Goal: Task Accomplishment & Management: Manage account settings

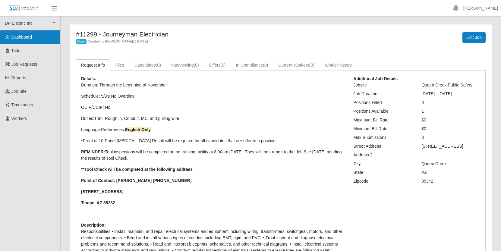
click at [21, 37] on span "Dashboard" at bounding box center [21, 37] width 21 height 5
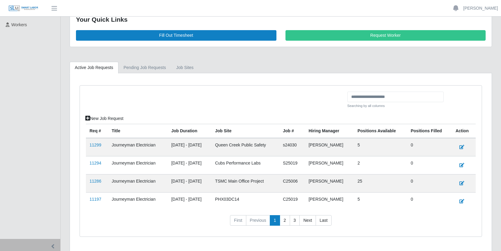
scroll to position [112, 0]
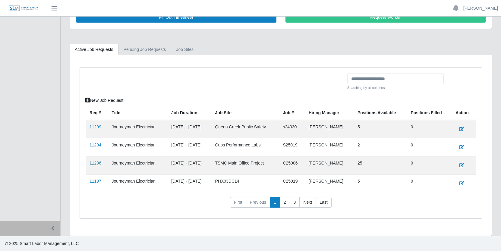
click at [97, 163] on link "11286" at bounding box center [96, 163] width 12 height 5
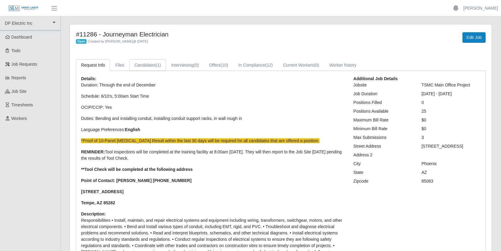
click at [157, 65] on link "Candidates (1)" at bounding box center [147, 65] width 37 height 12
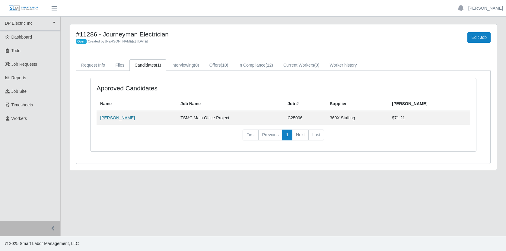
click at [116, 117] on link "Julio Quintana" at bounding box center [117, 118] width 35 height 5
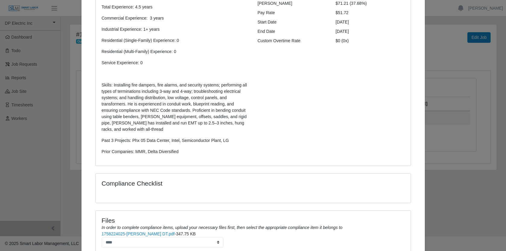
scroll to position [98, 0]
drag, startPoint x: 134, startPoint y: 152, endPoint x: 194, endPoint y: 153, distance: 60.3
click at [194, 153] on p "Prior Companies: MMR, Delta Diversified" at bounding box center [175, 152] width 147 height 6
click at [209, 152] on p "Prior Companies: MMR, Delta Diversified" at bounding box center [175, 152] width 147 height 6
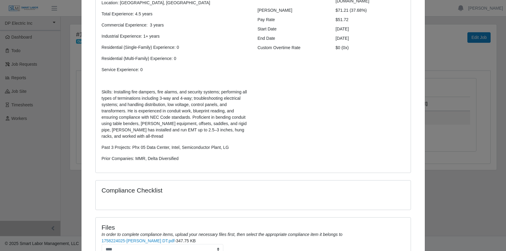
scroll to position [82, 0]
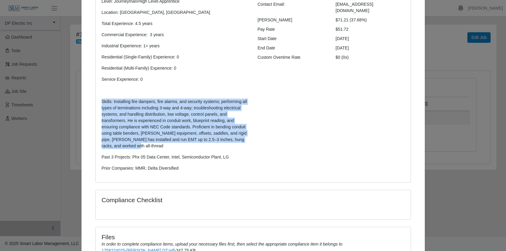
drag, startPoint x: 162, startPoint y: 146, endPoint x: 98, endPoint y: 101, distance: 78.5
click at [98, 101] on div "Write Up: Level: Journeyman/High Level Apprentice Location: Chandler, Az Total …" at bounding box center [175, 84] width 156 height 185
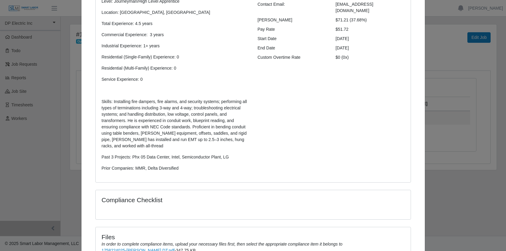
click at [260, 90] on div "Additional Candidate Details Contact Email: quintana021914@gmail.com Bill Rate …" at bounding box center [331, 84] width 156 height 185
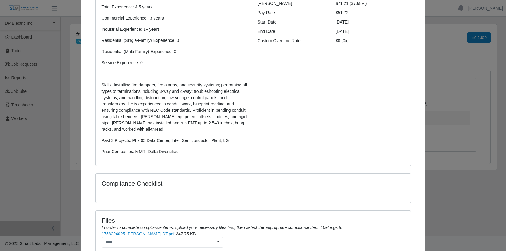
scroll to position [150, 0]
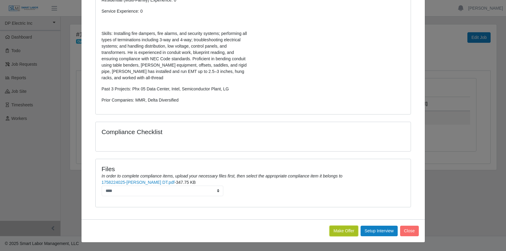
click at [343, 229] on button "Make Offer" at bounding box center [343, 231] width 29 height 11
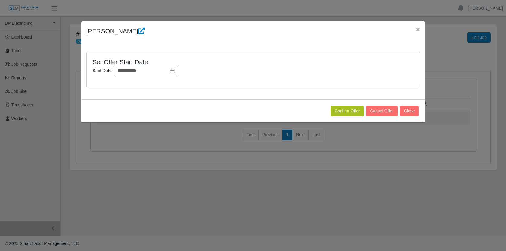
scroll to position [0, 0]
click at [342, 112] on button "Confirm Offer" at bounding box center [347, 111] width 33 height 11
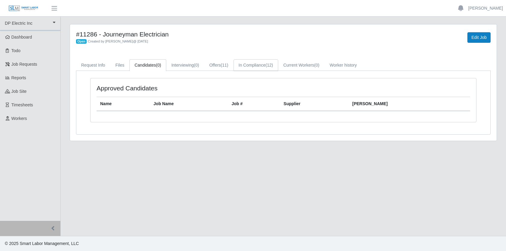
click at [268, 64] on link "In Compliance (12)" at bounding box center [255, 65] width 45 height 12
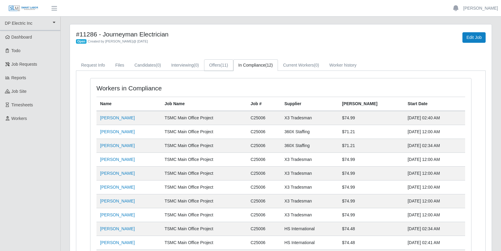
click at [222, 67] on link "Offers (11)" at bounding box center [218, 65] width 29 height 12
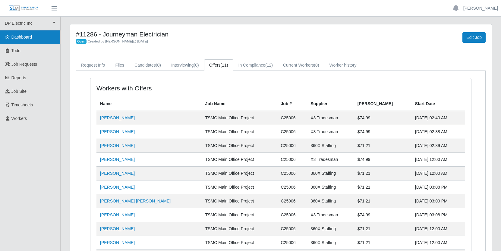
click at [14, 37] on span "Dashboard" at bounding box center [21, 37] width 21 height 5
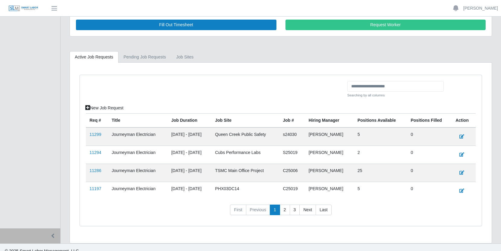
scroll to position [112, 0]
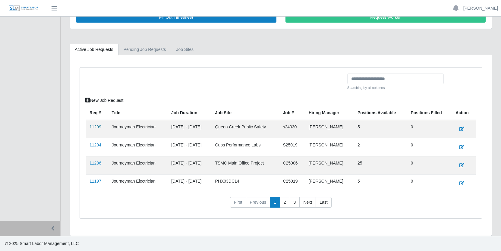
click at [99, 127] on link "11299" at bounding box center [96, 127] width 12 height 5
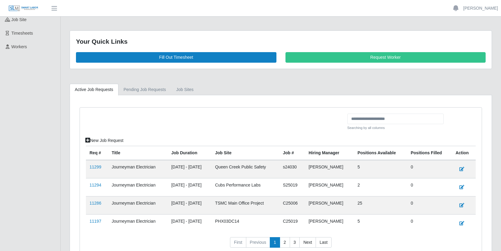
scroll to position [98, 0]
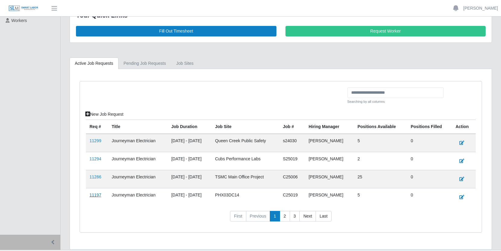
click at [96, 195] on link "11197" at bounding box center [96, 195] width 12 height 5
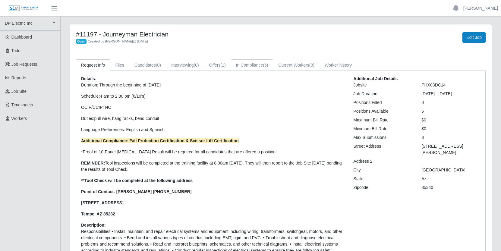
click at [266, 65] on link "In Compliance (5)" at bounding box center [252, 65] width 43 height 12
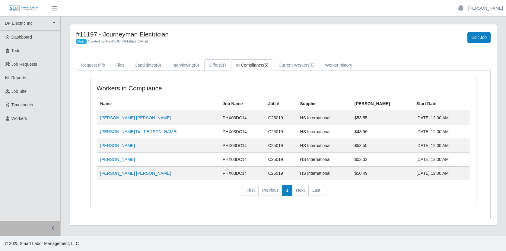
click at [218, 65] on link "Offers (1)" at bounding box center [217, 65] width 27 height 12
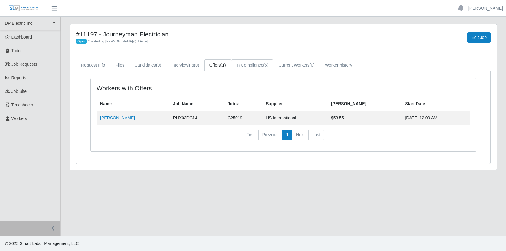
click at [267, 65] on link "In Compliance (5)" at bounding box center [252, 65] width 43 height 12
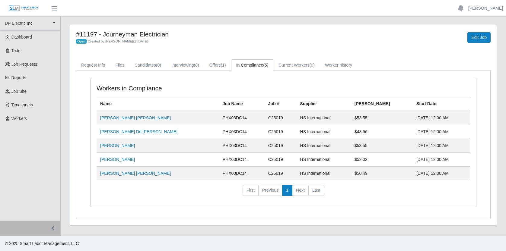
drag, startPoint x: 444, startPoint y: 173, endPoint x: 98, endPoint y: 114, distance: 351.0
click at [98, 114] on tbody "[PERSON_NAME] [PERSON_NAME] PHX03DC14 C25019 HS International $53.55 [DATE] 12:…" at bounding box center [283, 145] width 373 height 69
click at [142, 104] on th "Name" at bounding box center [158, 104] width 122 height 14
click at [224, 64] on link "Offers (1)" at bounding box center [217, 65] width 27 height 12
